Goal: Task Accomplishment & Management: Manage account settings

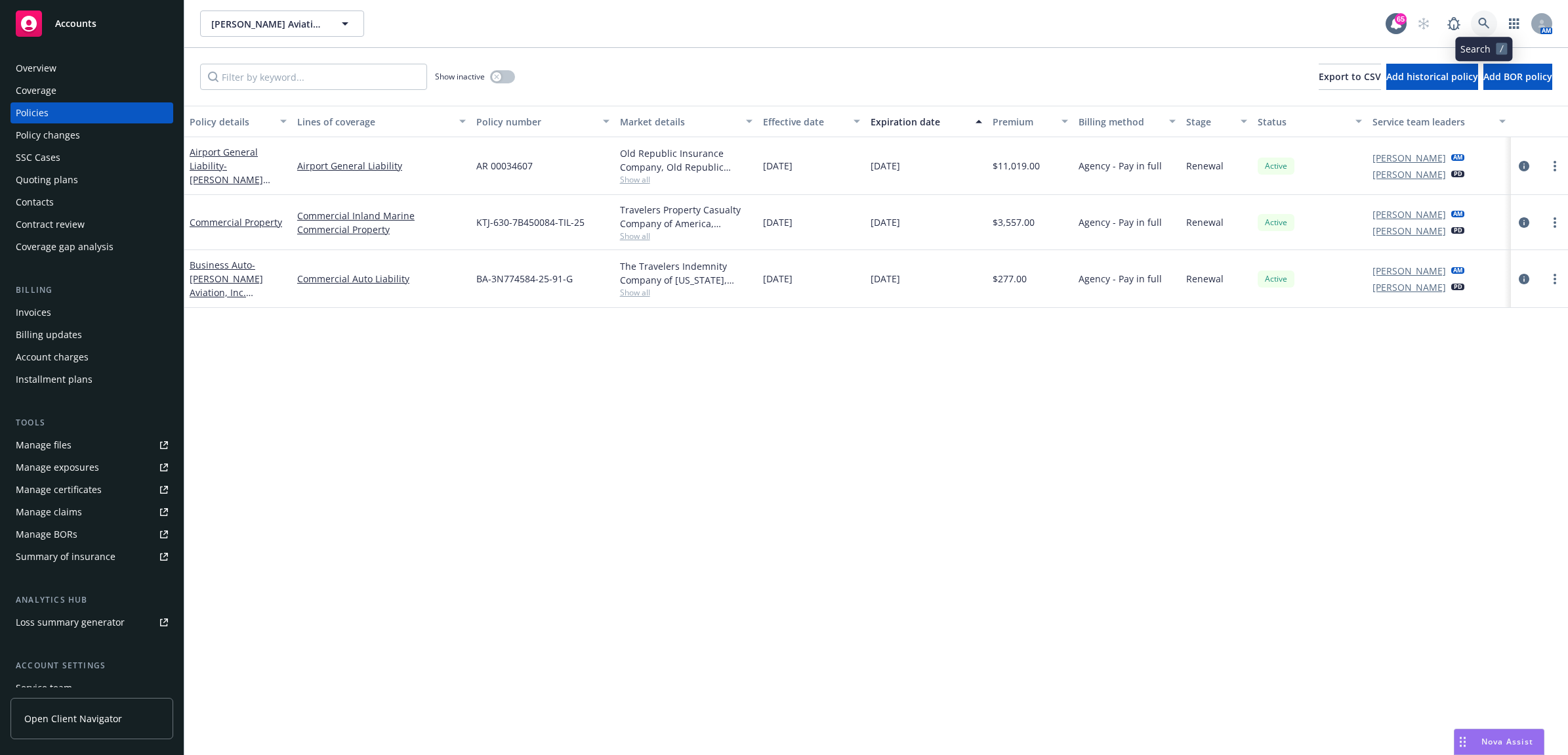
click at [1479, 10] on link at bounding box center [1484, 23] width 26 height 26
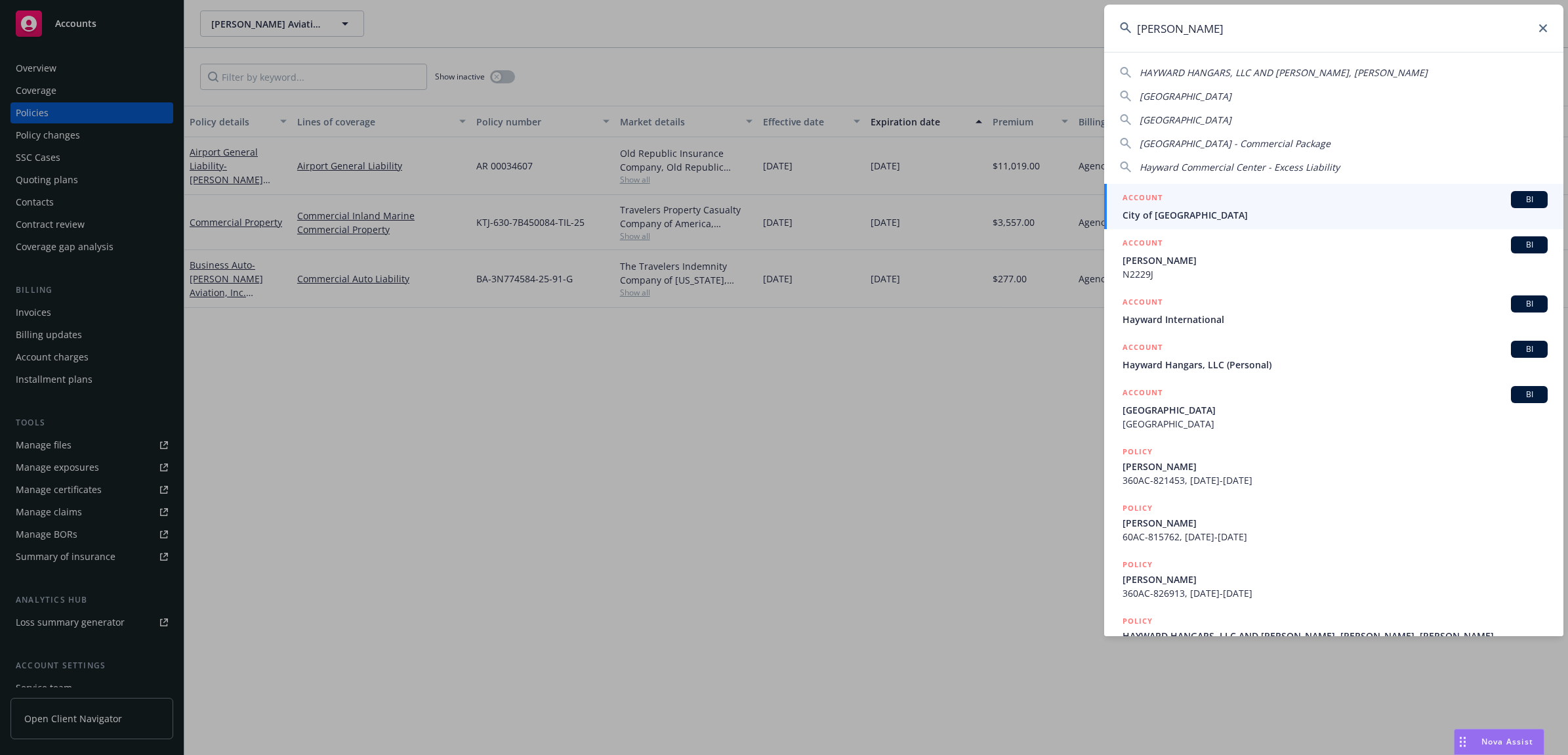
click at [1208, 66] on span "HAYWARD HANGARS, LLC AND [PERSON_NAME], [PERSON_NAME]" at bounding box center [1284, 72] width 288 height 12
type input "HAYWARD HANGARS, LLC AND [PERSON_NAME], [PERSON_NAME]"
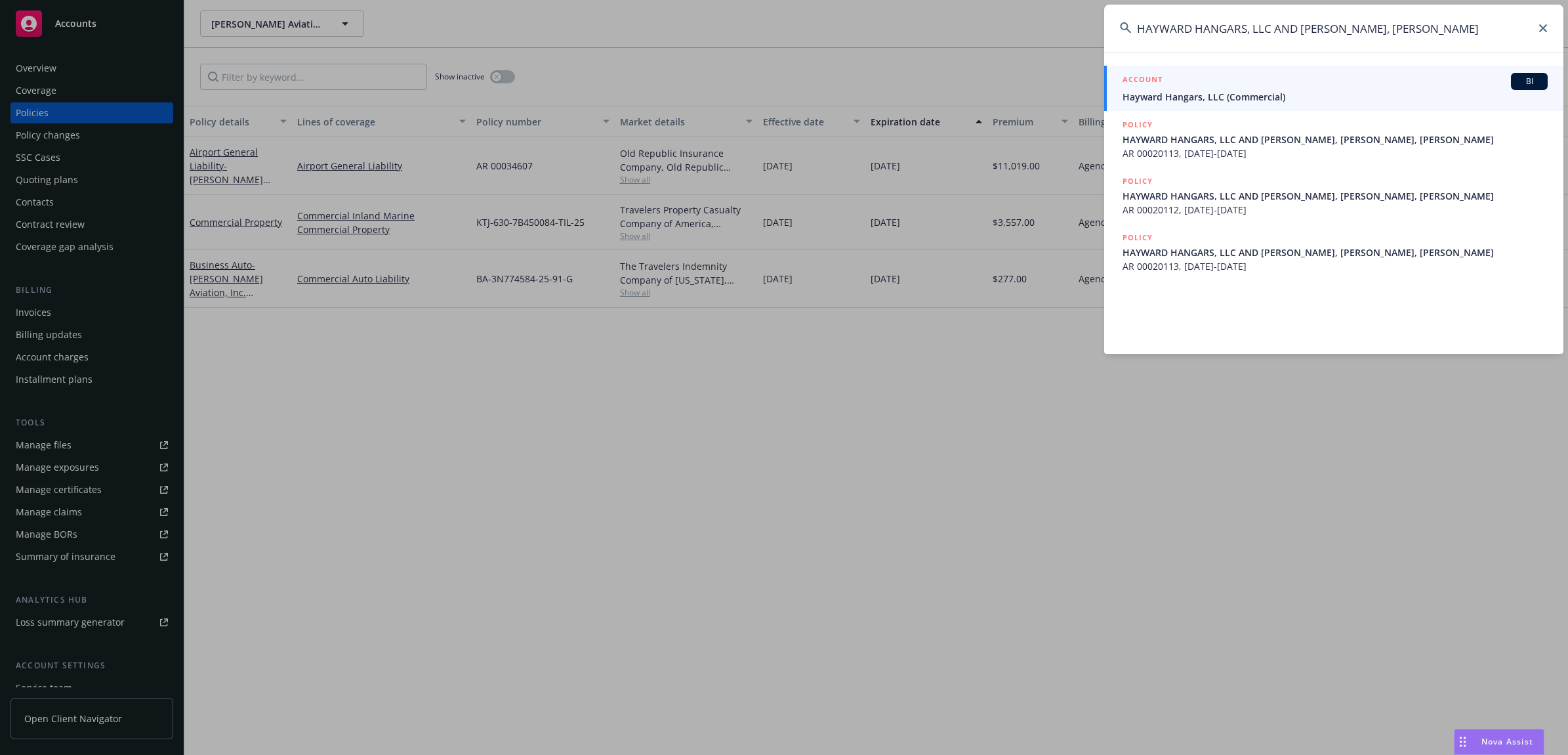
click at [1212, 83] on div "ACCOUNT BI" at bounding box center [1335, 81] width 425 height 17
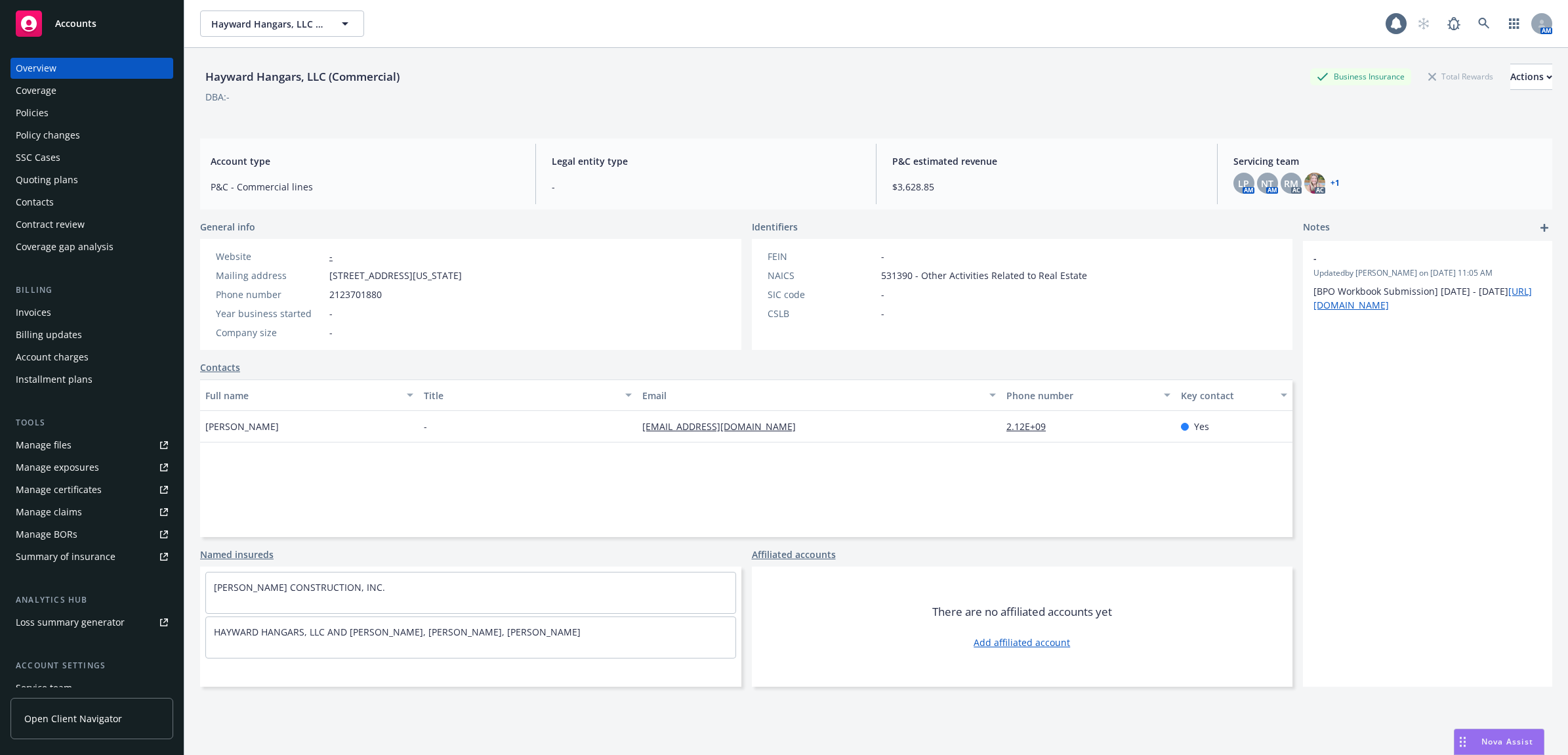
click at [80, 105] on div "Policies" at bounding box center [92, 113] width 152 height 21
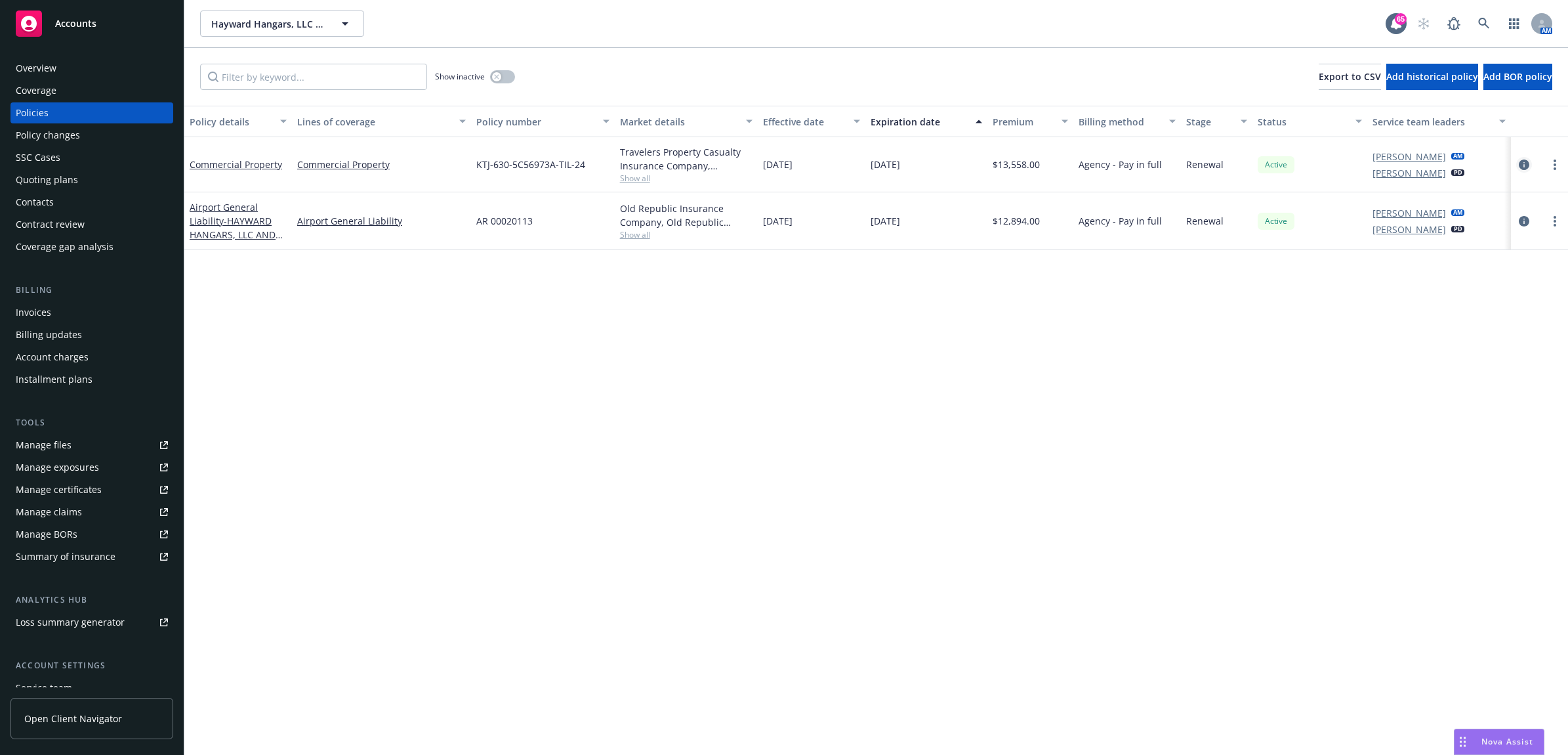
click at [1523, 161] on icon "circleInformation" at bounding box center [1524, 165] width 10 height 10
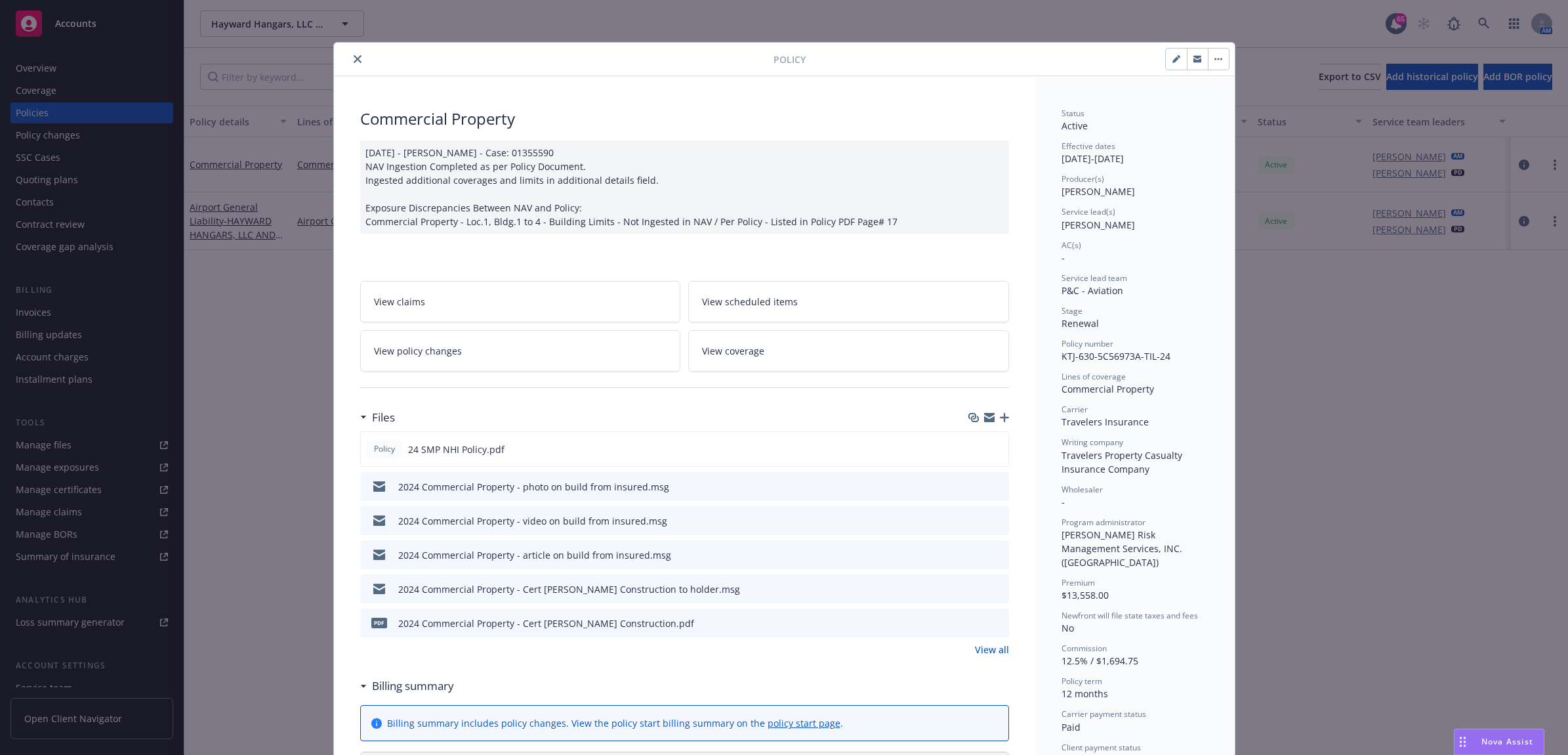
drag, startPoint x: 352, startPoint y: 61, endPoint x: 345, endPoint y: 65, distance: 8.1
click at [354, 61] on icon "close" at bounding box center [357, 59] width 8 height 8
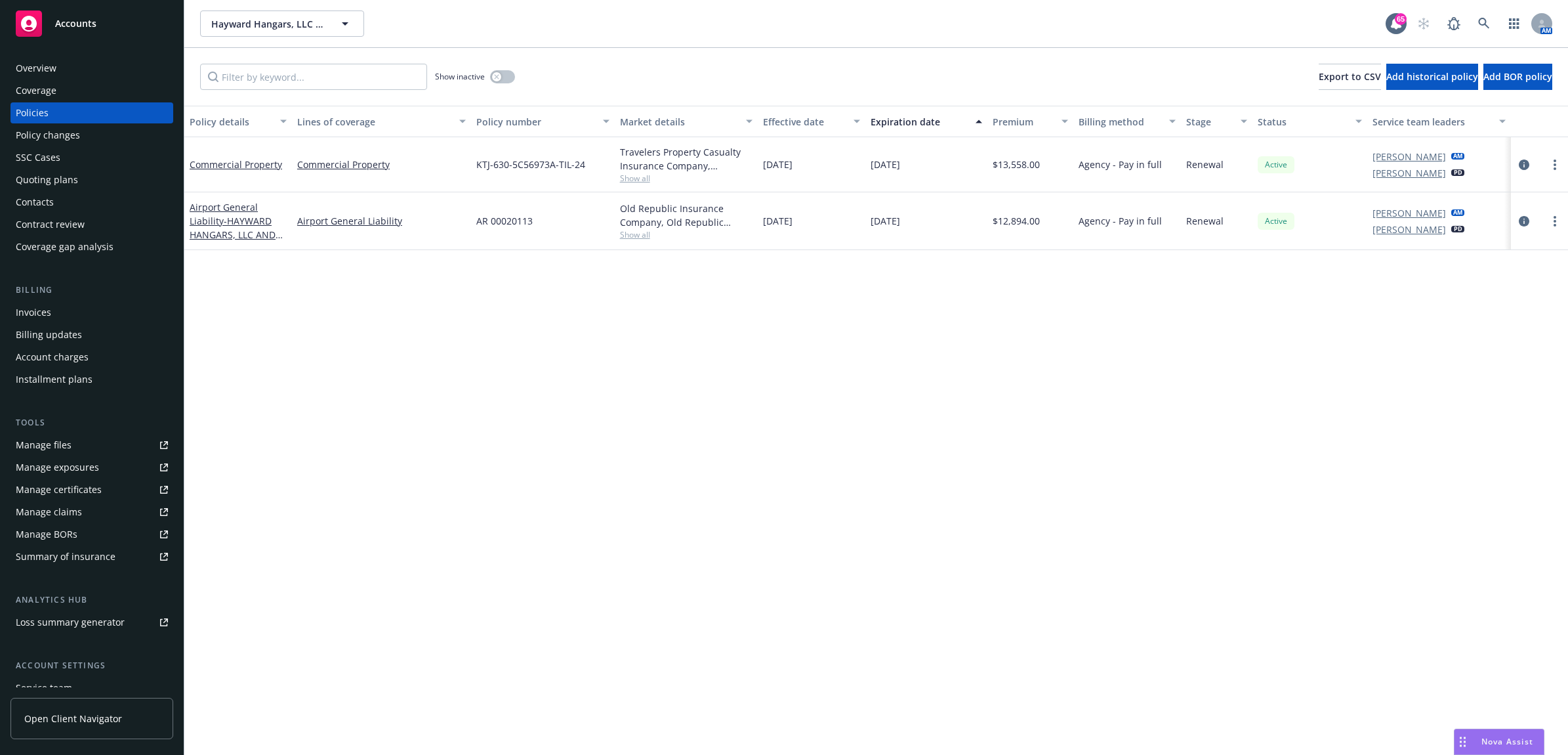
click at [89, 439] on link "Manage files" at bounding box center [92, 445] width 163 height 21
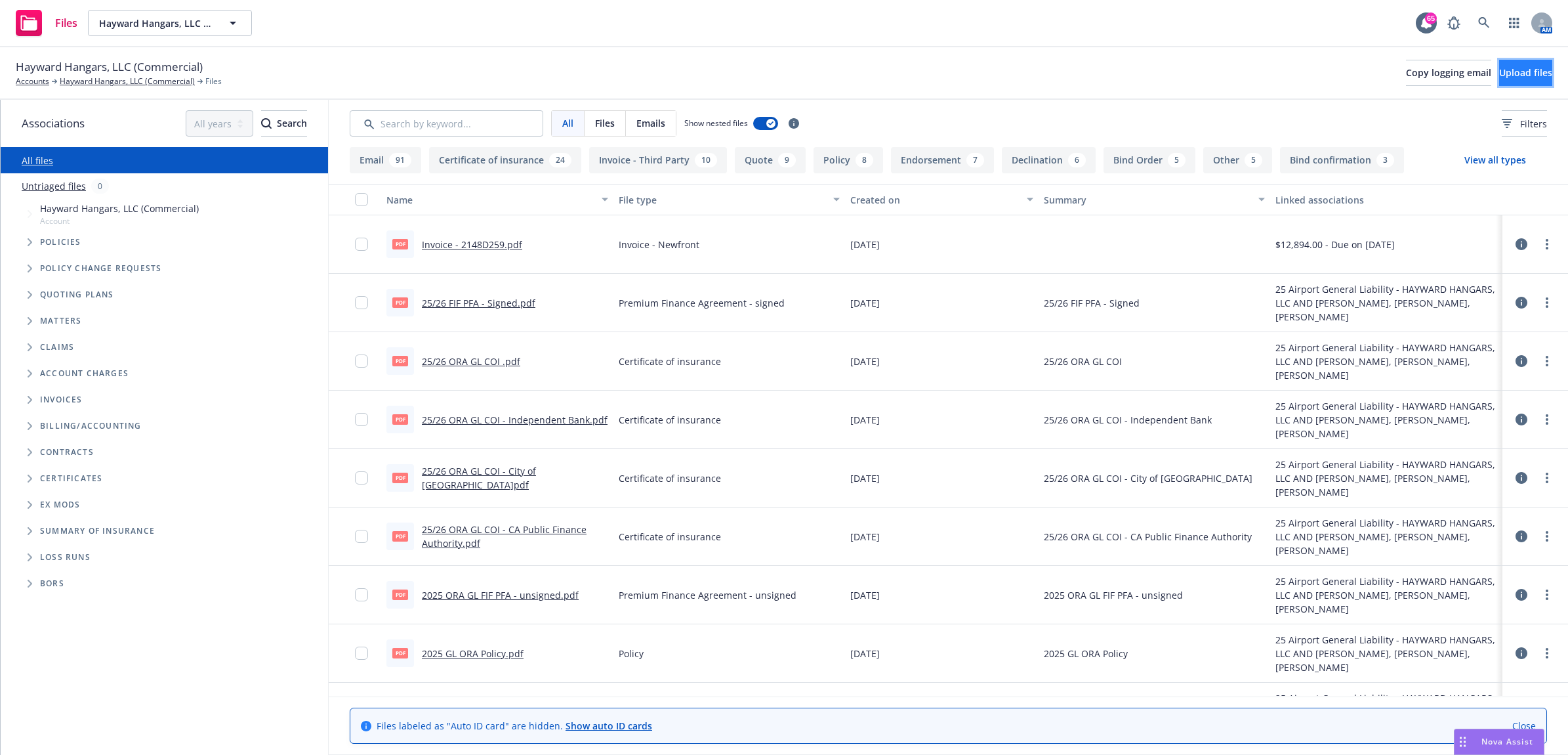
click at [1499, 79] on span "Upload files" at bounding box center [1525, 72] width 53 height 12
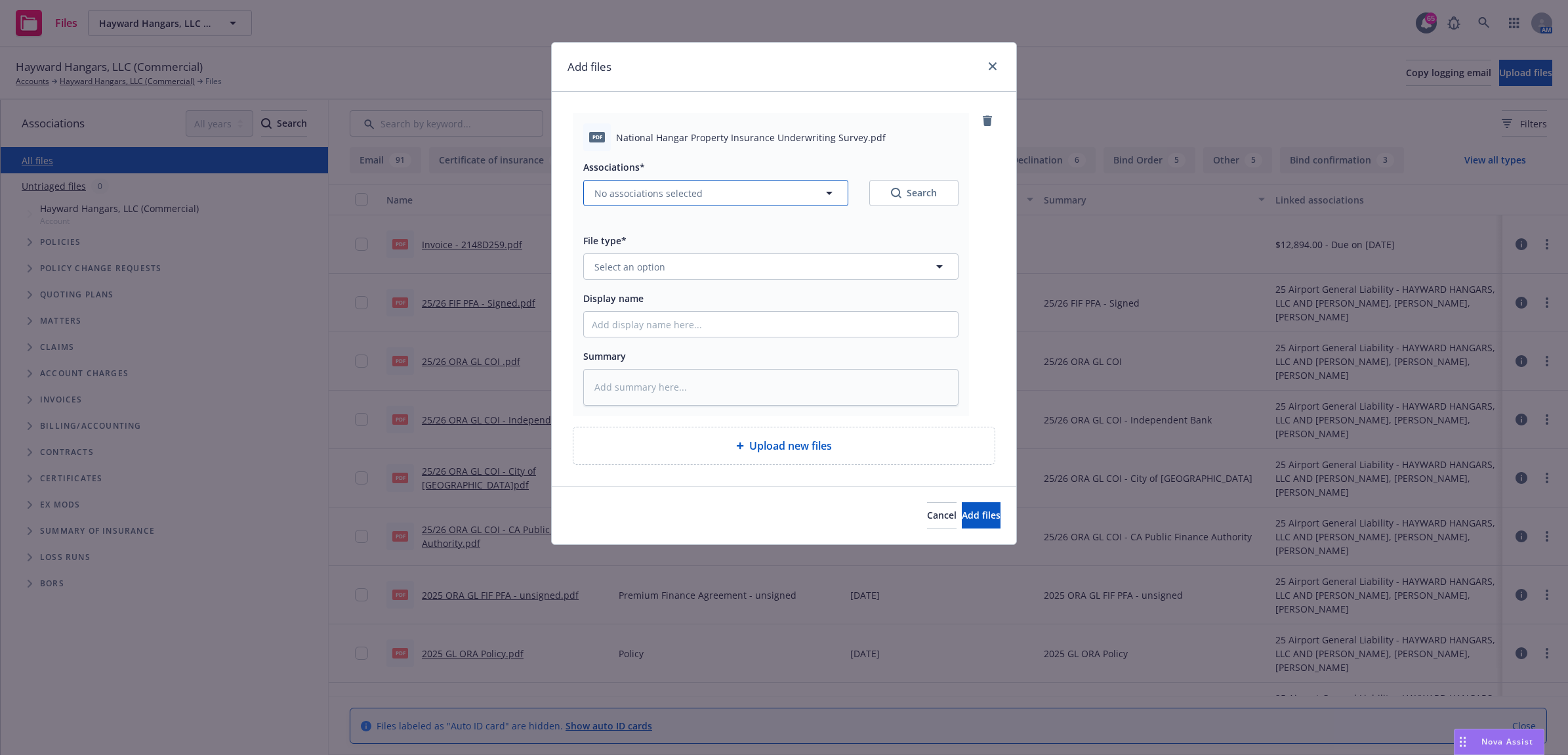
click at [651, 194] on span "No associations selected" at bounding box center [648, 194] width 108 height 14
type textarea "x"
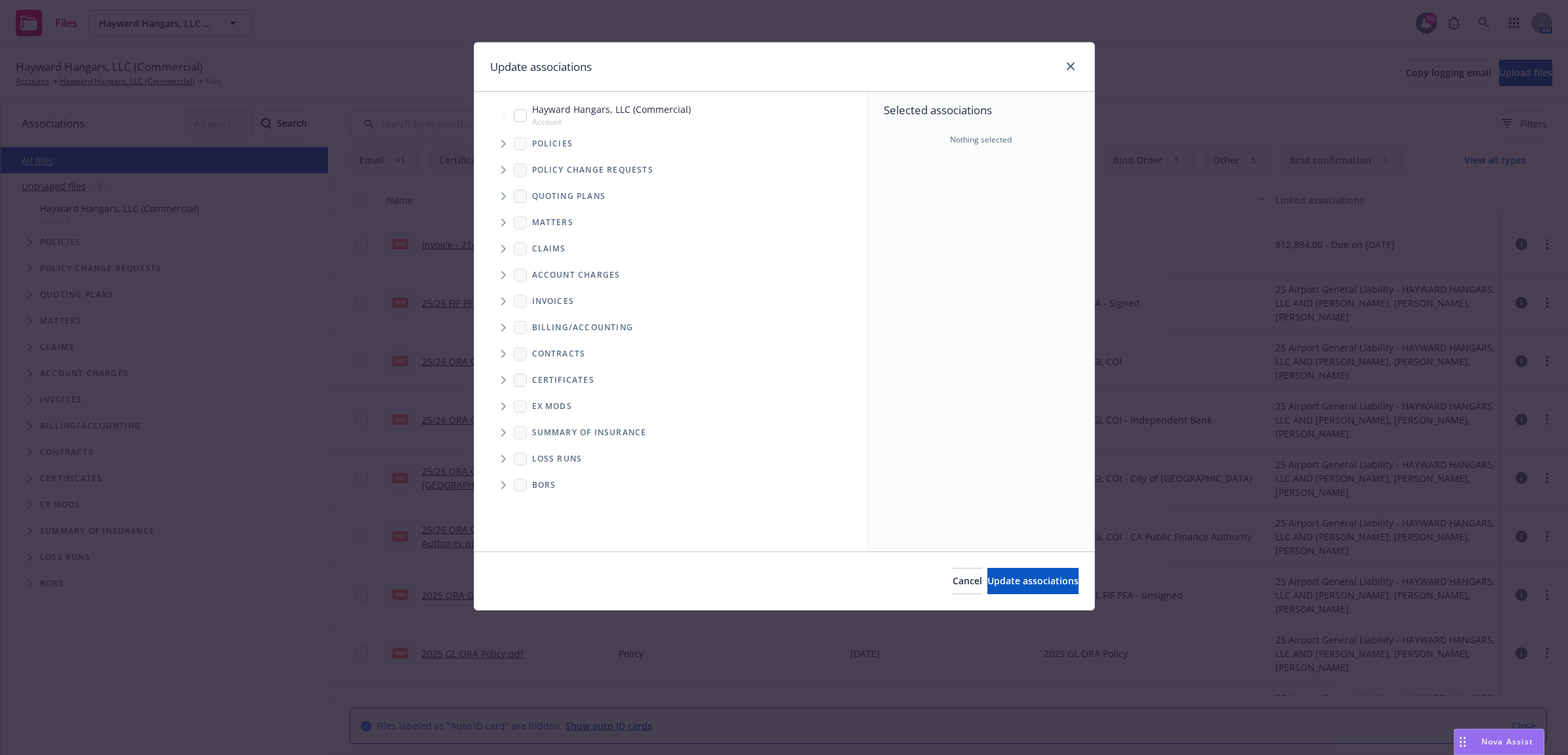
click at [516, 115] on input "Tree Example" at bounding box center [520, 115] width 13 height 13
checkbox input "true"
click at [1037, 583] on span "Update associations" at bounding box center [1033, 581] width 91 height 12
type textarea "x"
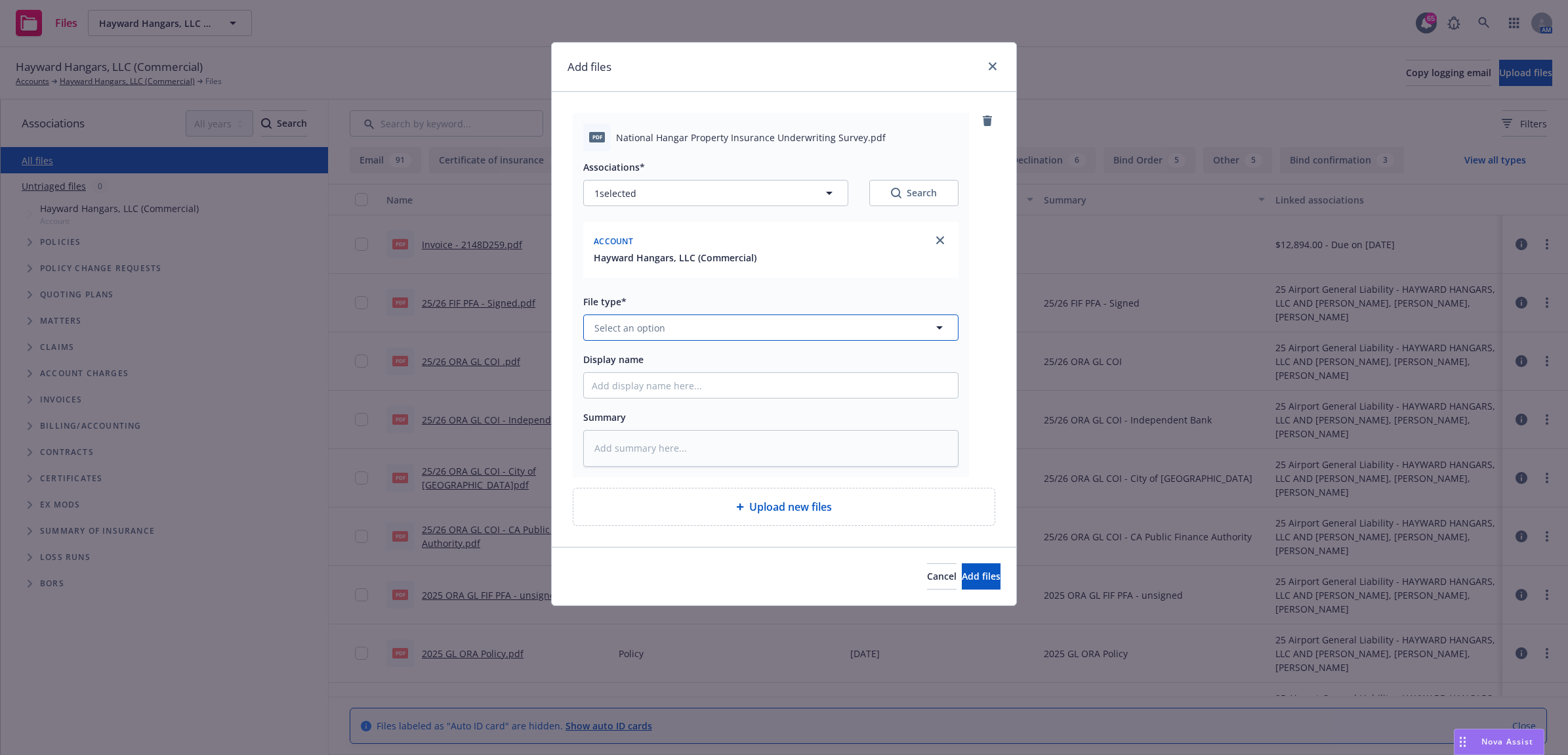
click at [686, 329] on button "Select an option" at bounding box center [771, 327] width 375 height 26
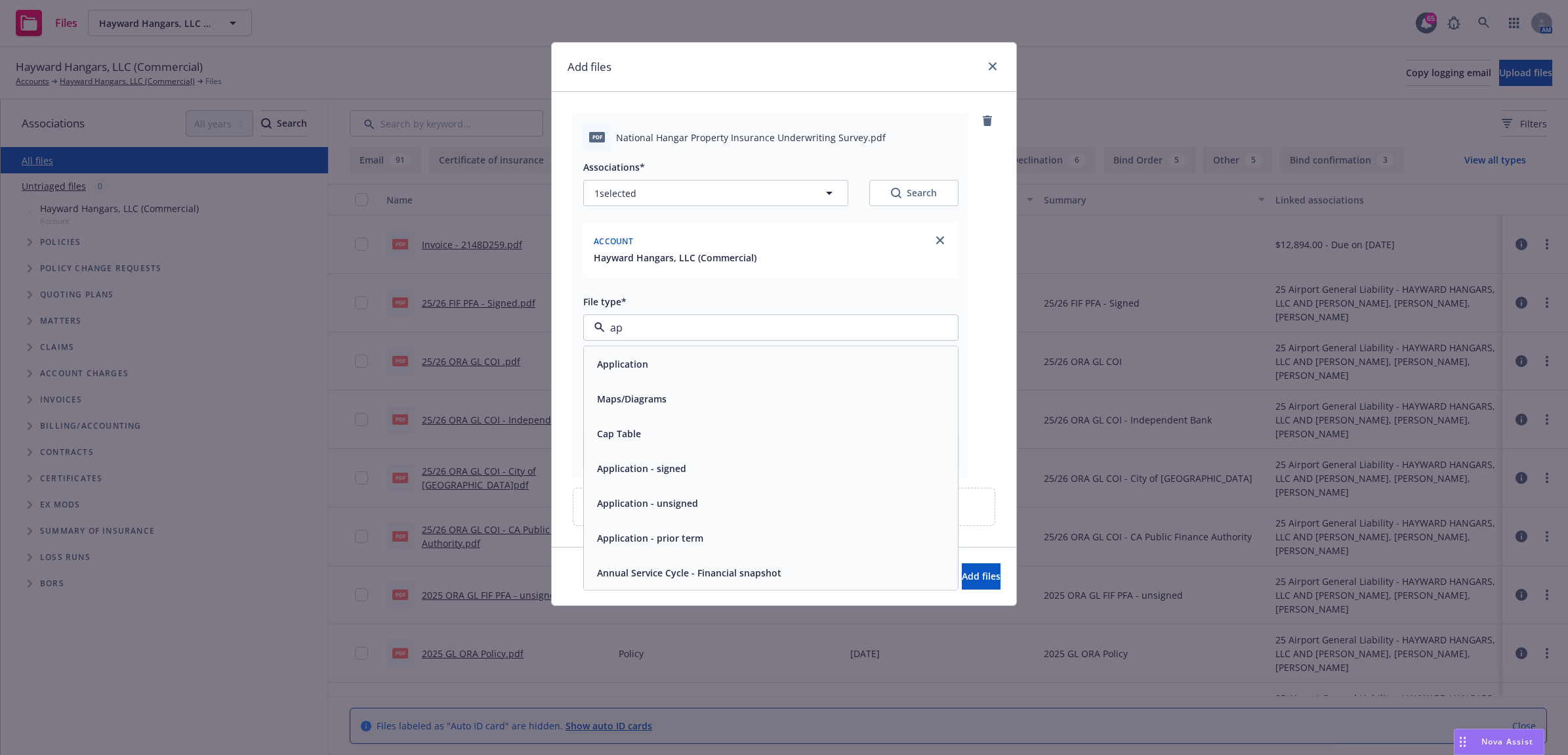
type input "app"
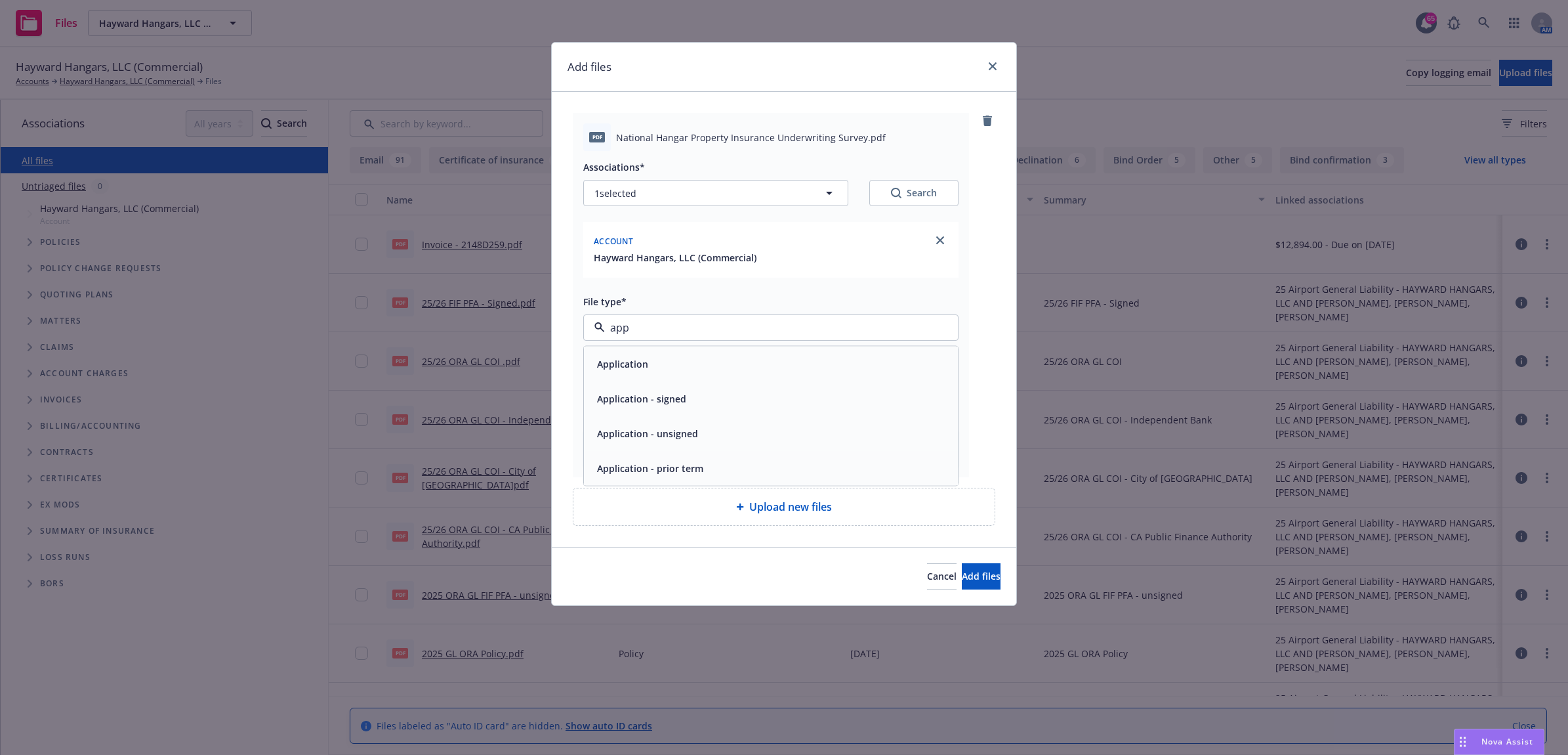
click at [712, 382] on div "Application - signed" at bounding box center [771, 399] width 374 height 34
click at [644, 368] on div "Display name" at bounding box center [771, 375] width 375 height 48
click at [660, 379] on input "Display name" at bounding box center [771, 385] width 374 height 25
type textarea "x"
type input "2"
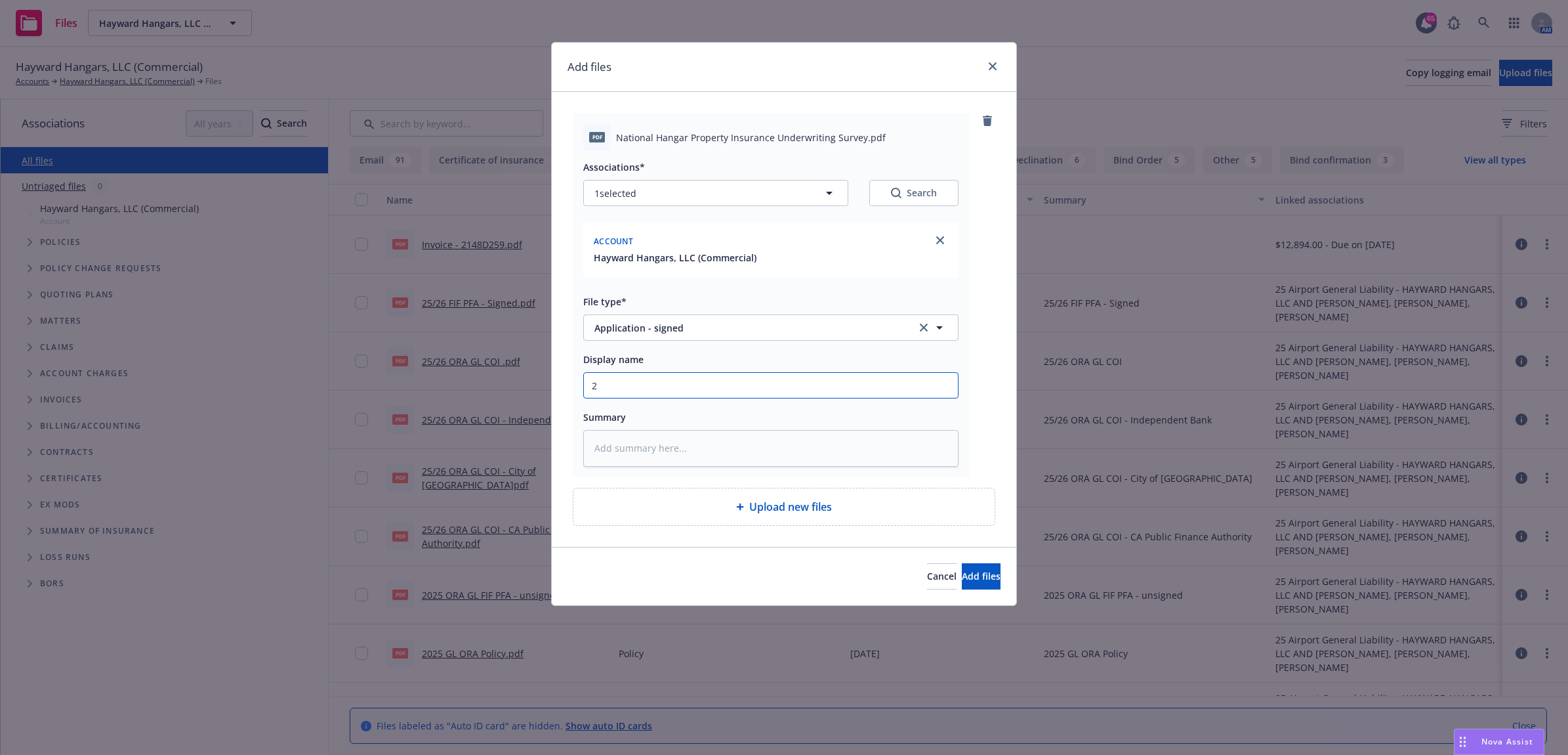
type textarea "x"
type input "25"
type textarea "x"
type input "25"
type textarea "x"
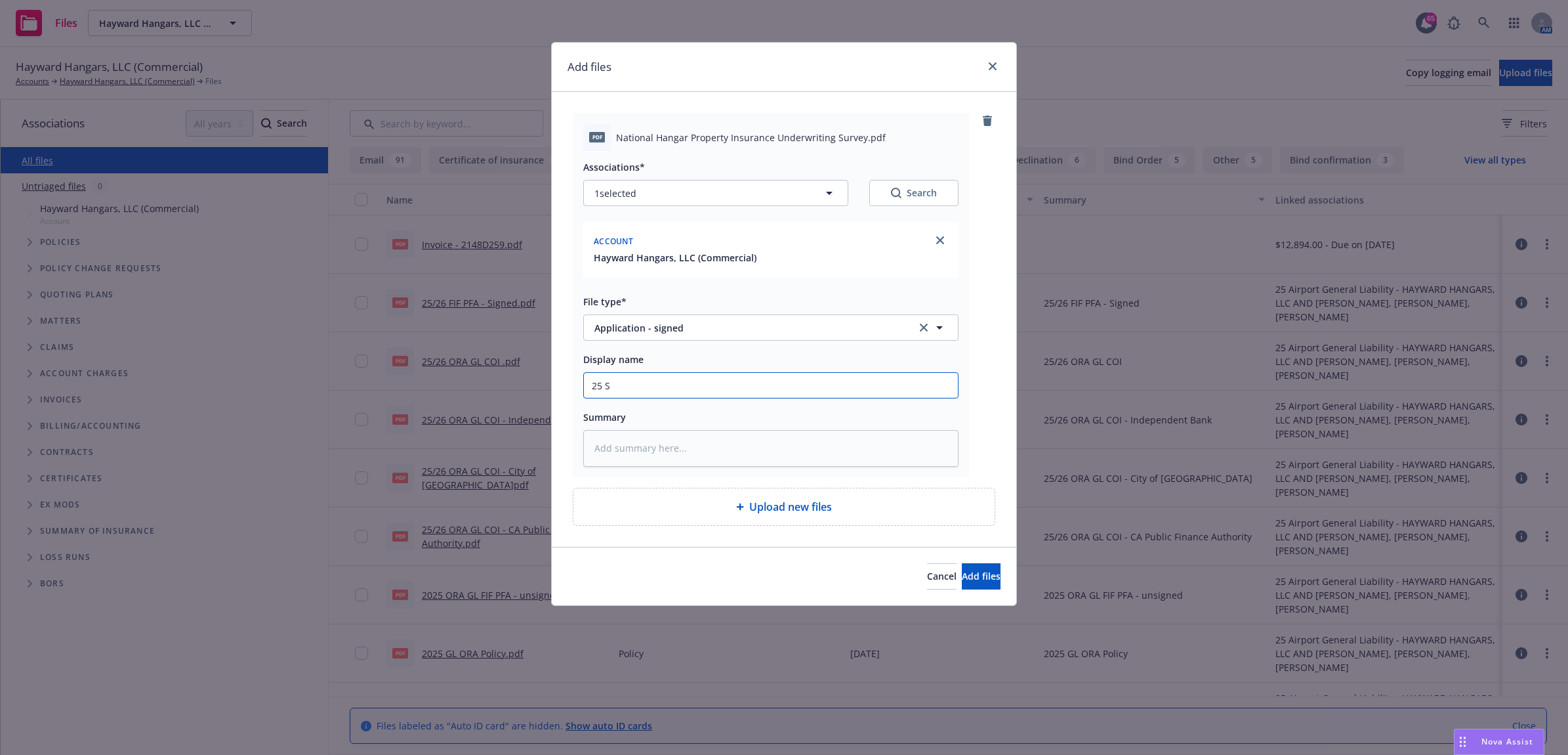
type input "25 SM"
type textarea "x"
type input "25 SMP"
type textarea "x"
type input "25 SMP"
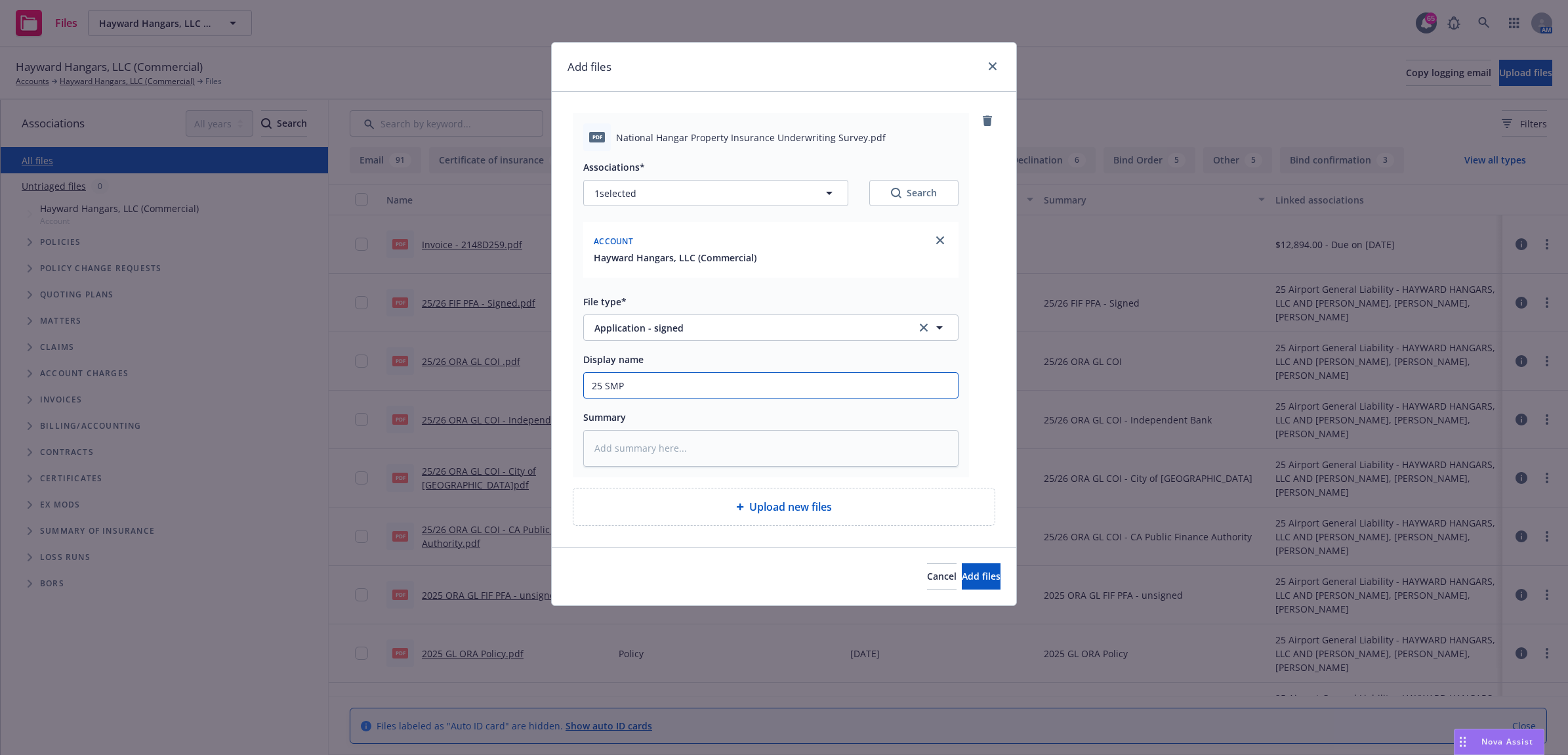
type textarea "x"
type input "25 SMP -"
type textarea "x"
type input "25 SMP -"
type textarea "x"
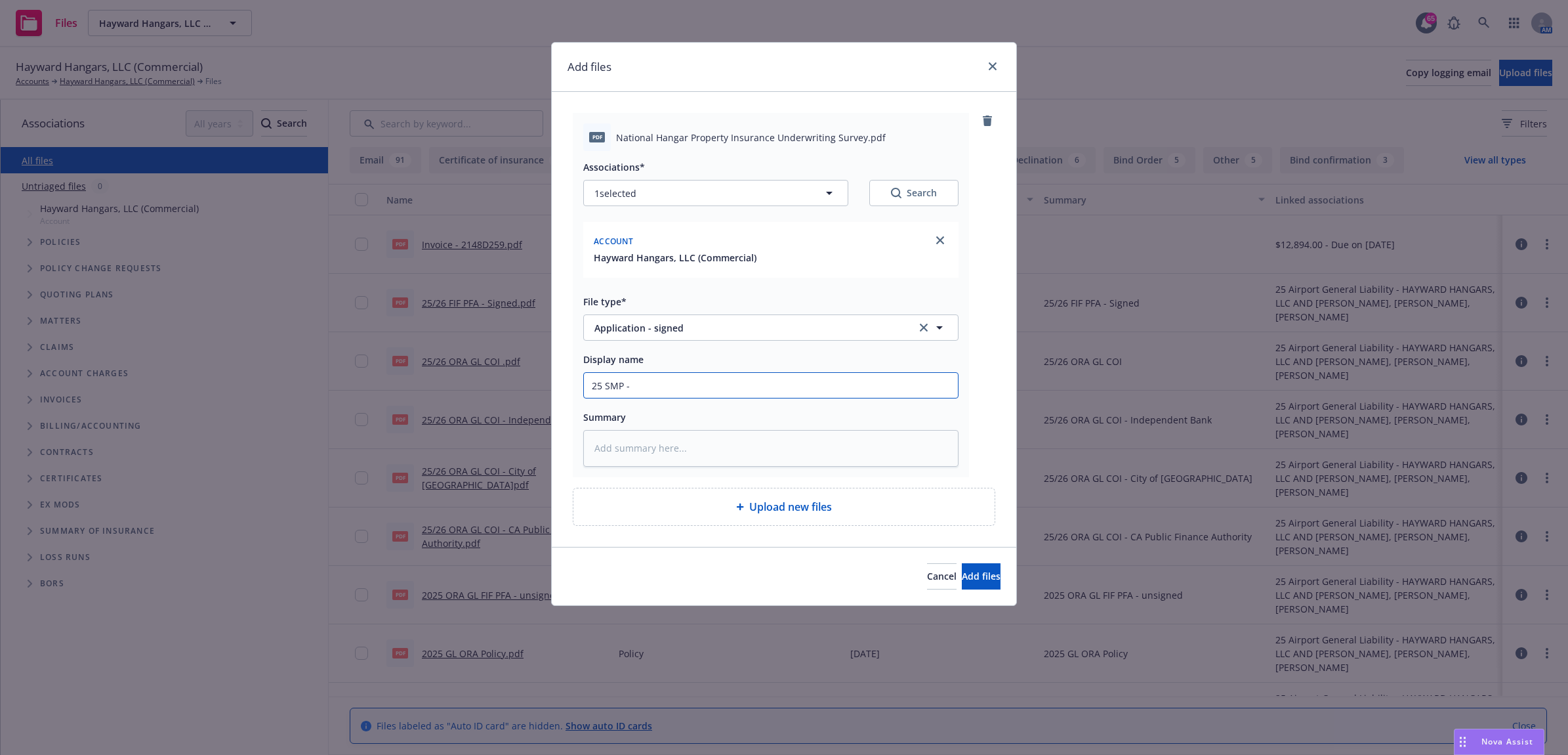
type input "25 SMP - S"
type textarea "x"
type input "25 SMP - Si"
type textarea "x"
type input "25 SMP - Sig"
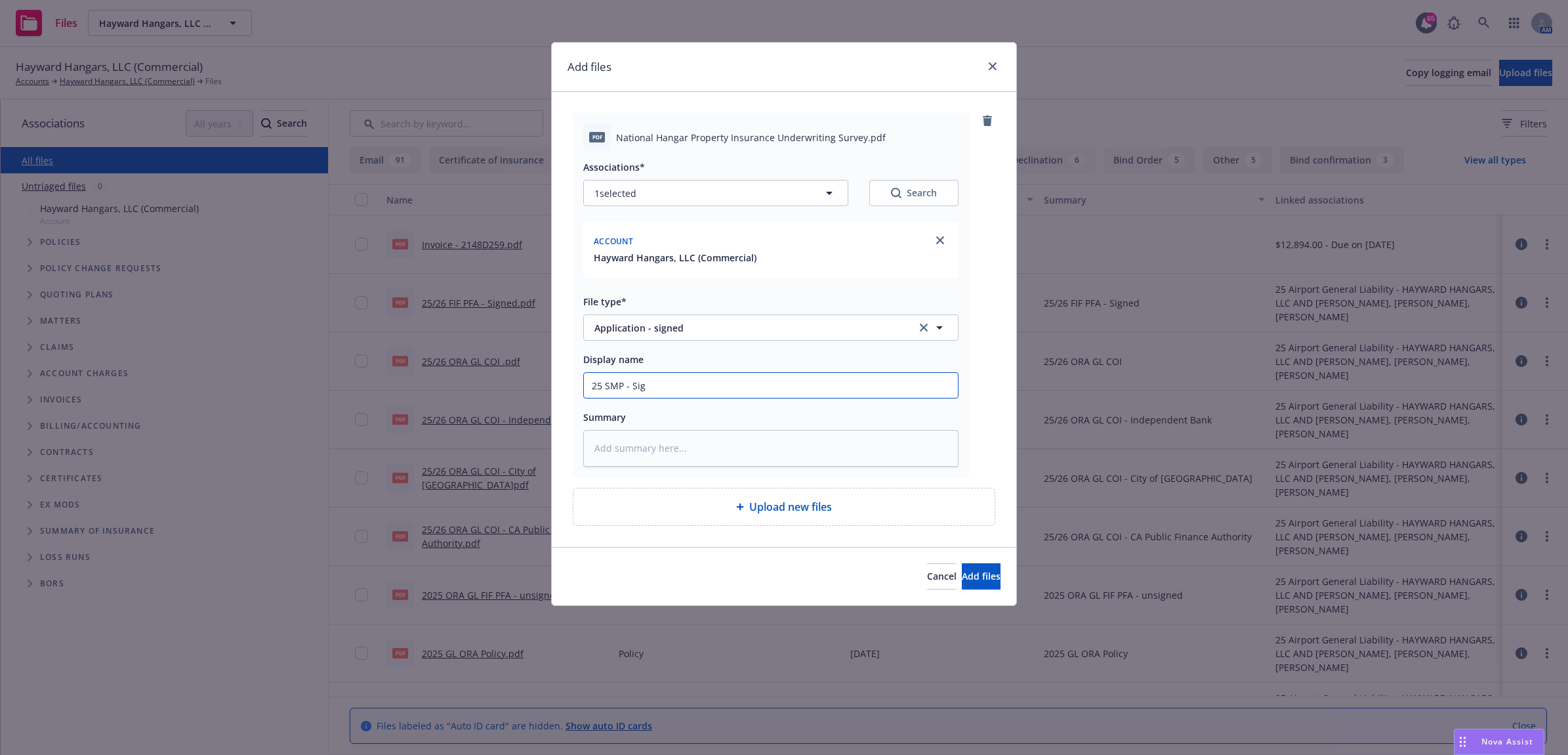
type textarea "x"
type input "25 SMP - Sige"
type textarea "x"
type input "25 SMP - Sigen"
type textarea "x"
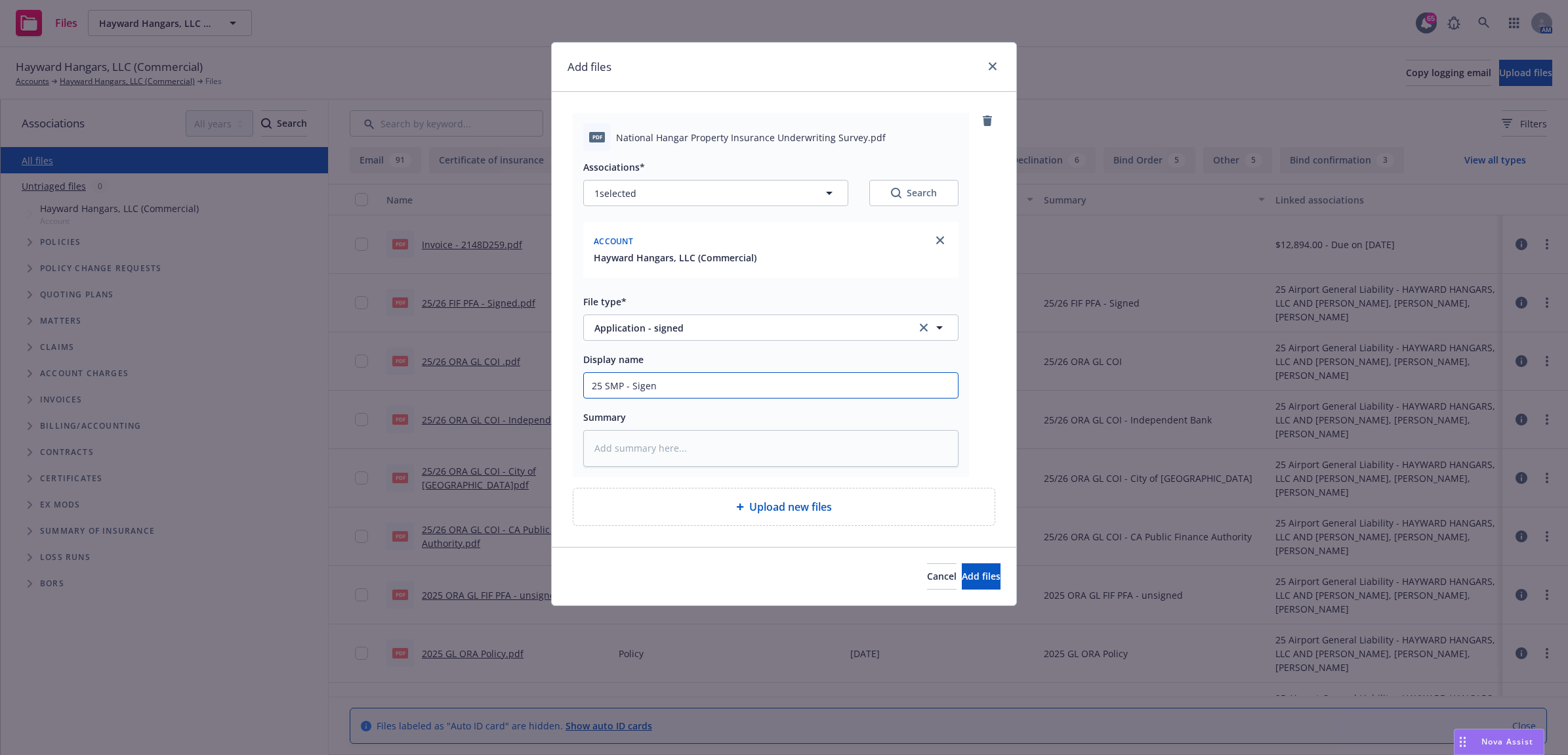
type input "25 SMP - Sige"
type textarea "x"
type input "25 SMP - Sig"
type textarea "x"
type input "25 SMP - Sign"
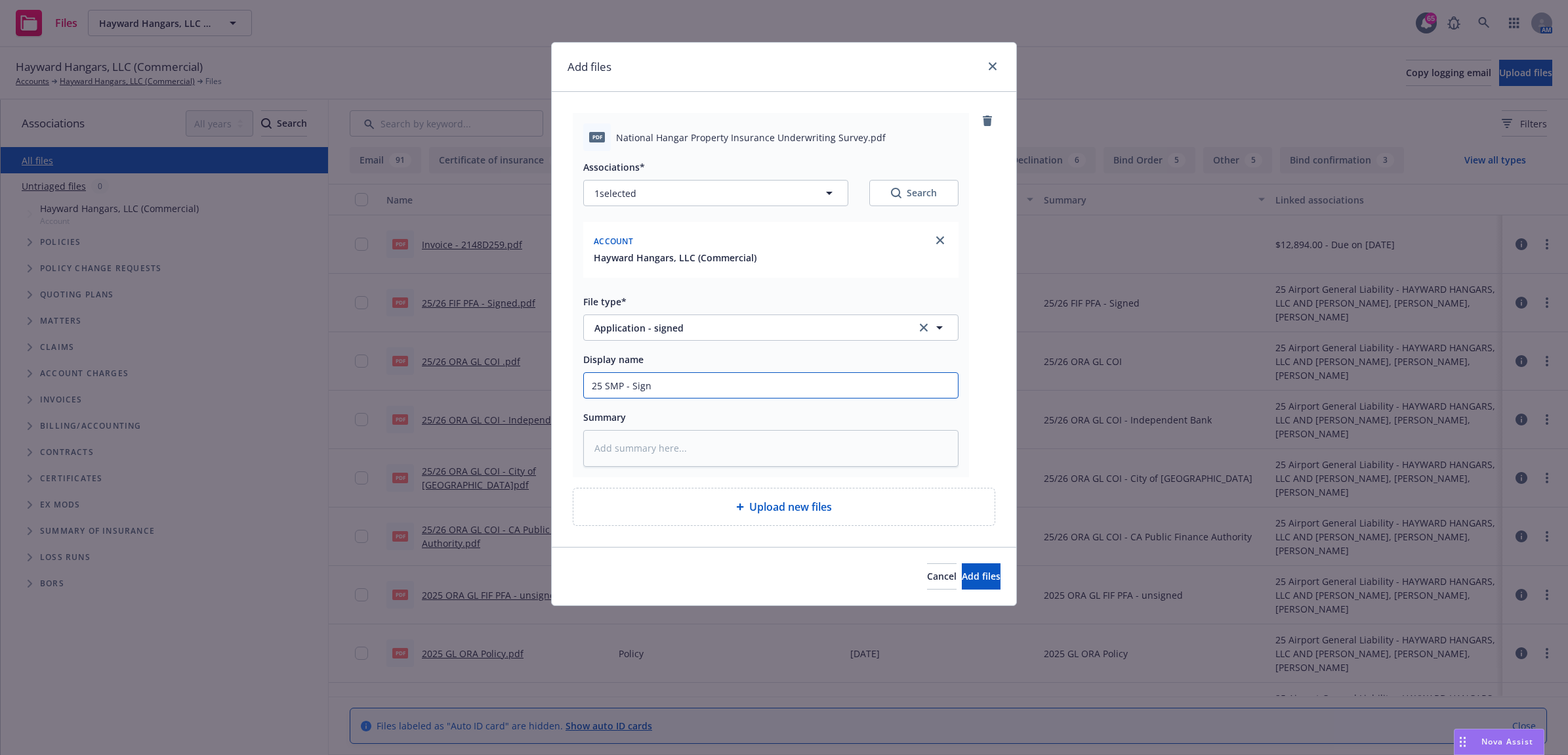
type textarea "x"
type input "25 SMP - Signe"
type textarea "x"
type input "25 SMP - Signed"
type textarea "x"
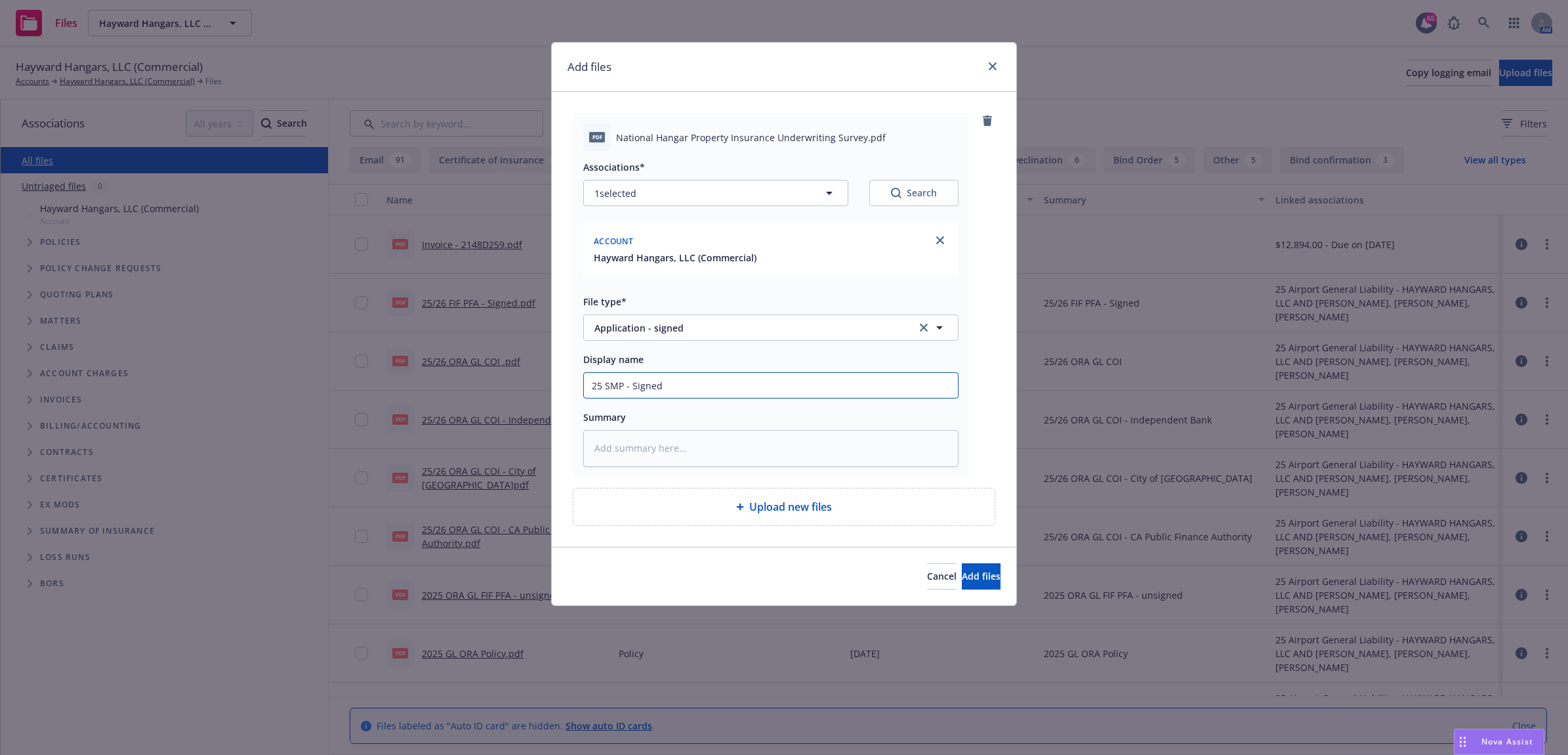
type input "25 SMP - Signed"
type textarea "x"
type input "25 SMP - Signed a"
type textarea "x"
type input "25 SMP - Signed ap"
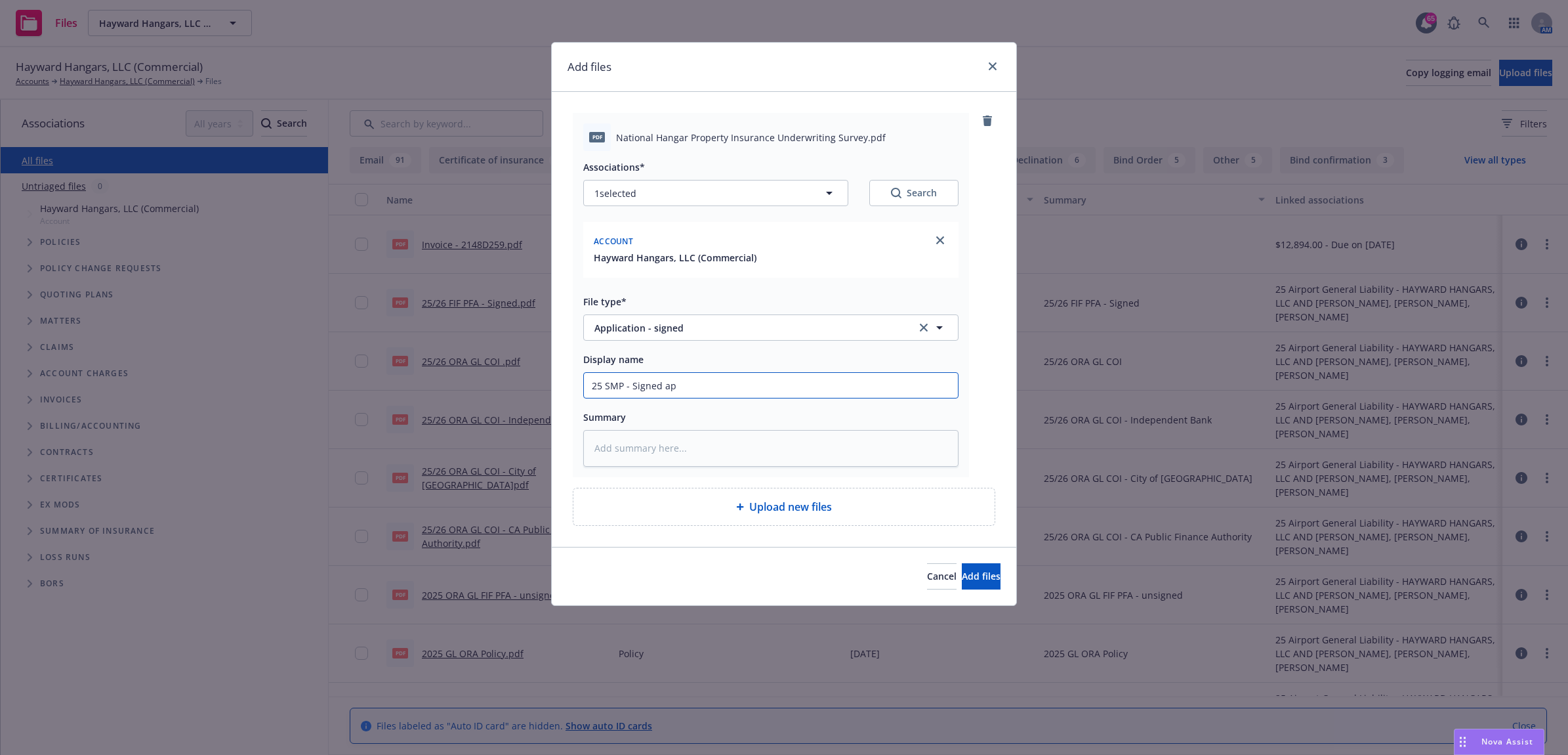
type textarea "x"
drag, startPoint x: 713, startPoint y: 380, endPoint x: 503, endPoint y: 372, distance: 210.2
click at [503, 372] on div "Add files pdf National Hangar Property Insurance Underwriting Survey.pdf Associ…" at bounding box center [784, 378] width 1568 height 755
type input "25 SMP - Signed app"
paste textarea "25 SMP - Signed app"
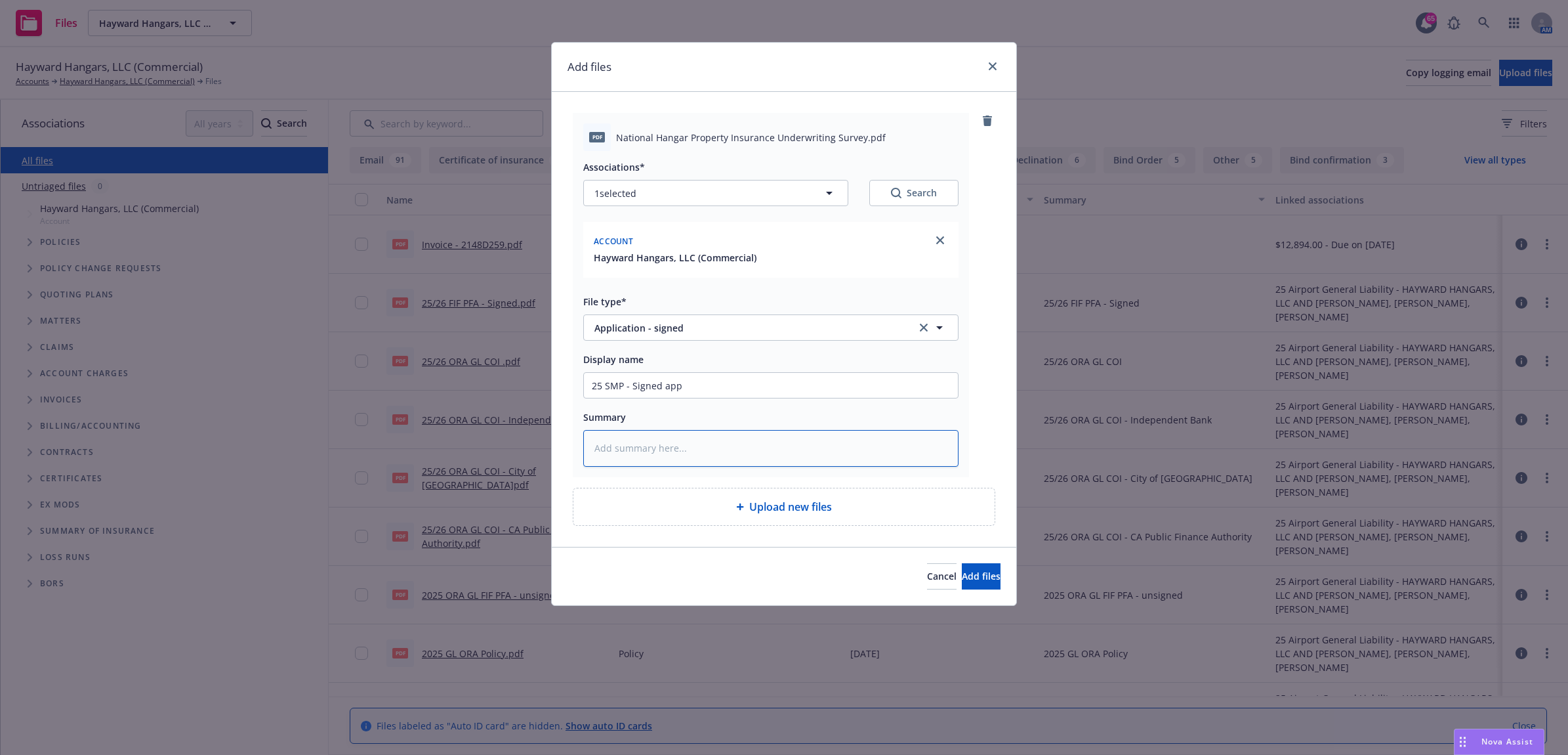
type textarea "x"
type textarea "25 SMP - Signed app"
click at [962, 578] on span "Add files" at bounding box center [981, 576] width 39 height 12
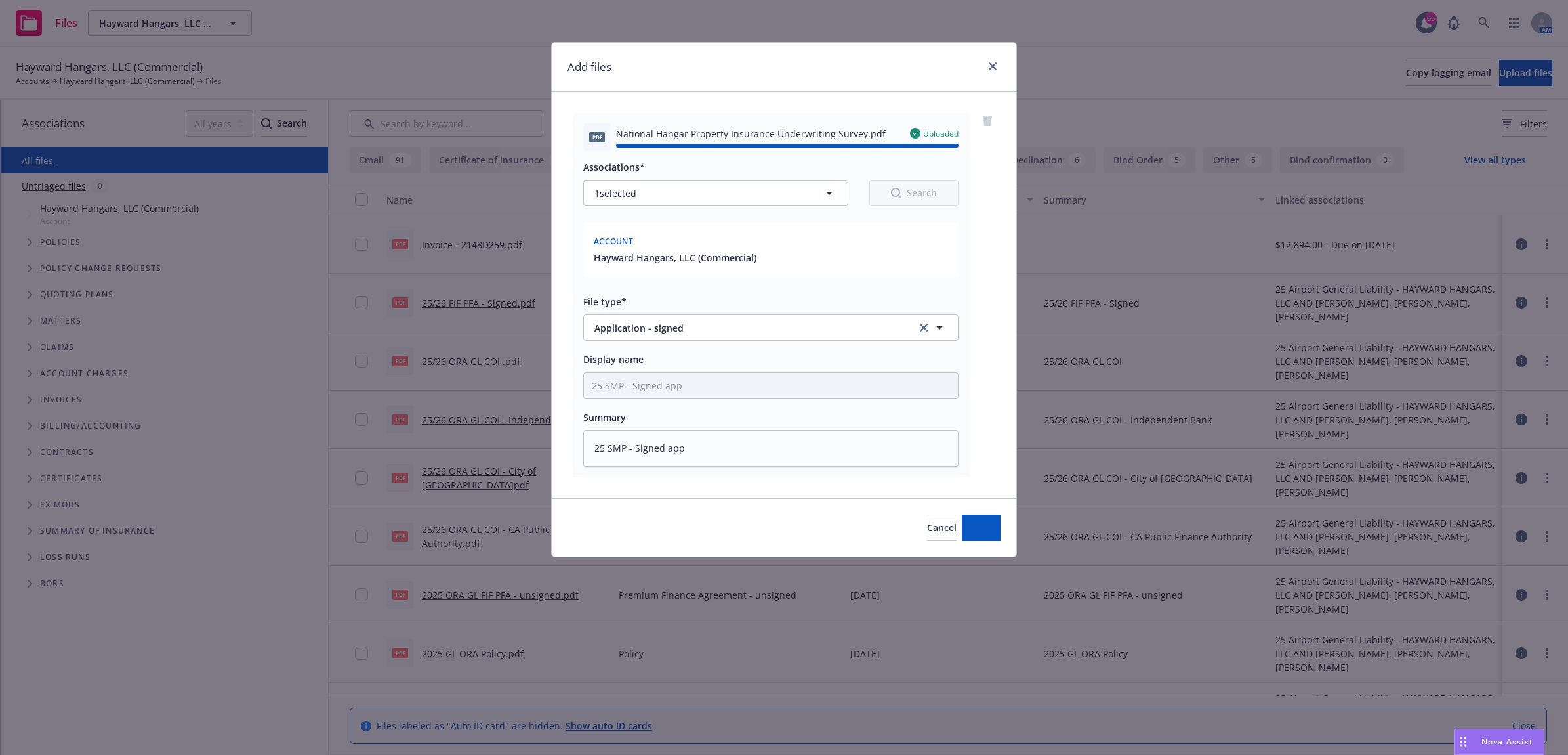
type textarea "x"
